Goal: Task Accomplishment & Management: Manage account settings

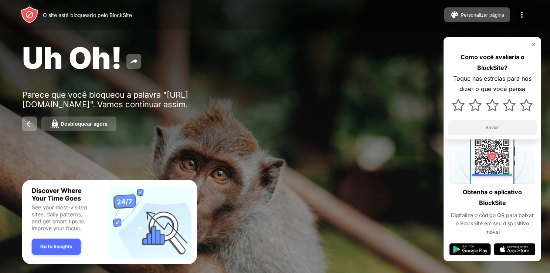
click at [90, 125] on div "Desbloquear agora" at bounding box center [84, 124] width 47 height 6
click at [103, 124] on div "Desbloquear agora" at bounding box center [84, 124] width 47 height 6
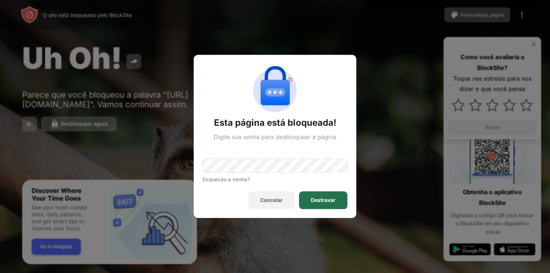
click at [330, 195] on div "Destravar" at bounding box center [323, 201] width 48 height 18
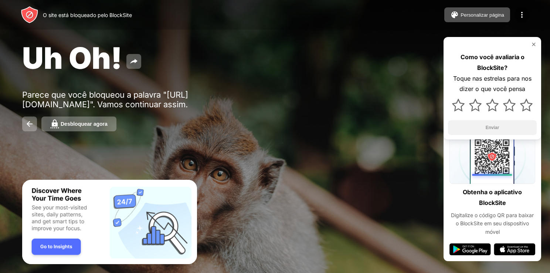
click at [91, 131] on button "Desbloquear agora" at bounding box center [78, 123] width 75 height 15
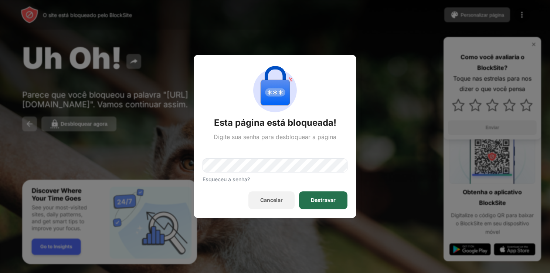
click at [328, 197] on div "Destravar" at bounding box center [323, 200] width 25 height 6
